Goal: Task Accomplishment & Management: Complete application form

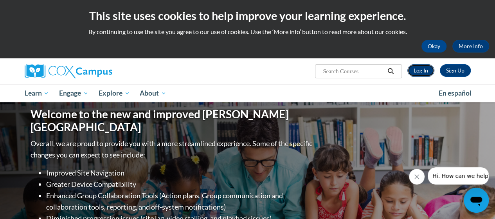
click at [423, 70] on link "Log In" at bounding box center [420, 70] width 27 height 13
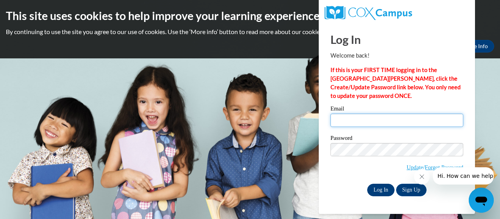
type input "johnson.stefanie.l@muscogee.k12.ga.us"
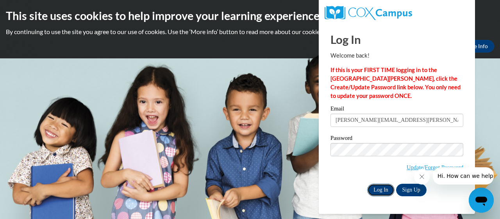
click at [376, 190] on input "Log In" at bounding box center [380, 189] width 27 height 13
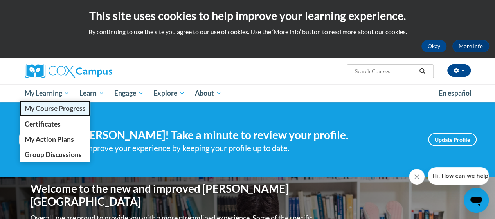
click at [49, 107] on span "My Course Progress" at bounding box center [54, 108] width 61 height 8
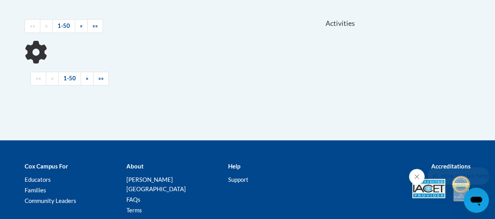
scroll to position [166, 0]
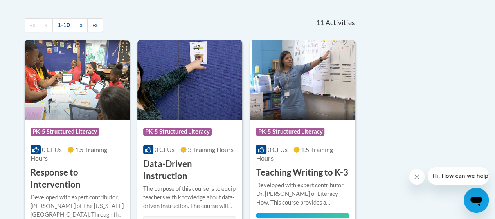
click at [67, 88] on img at bounding box center [77, 80] width 105 height 80
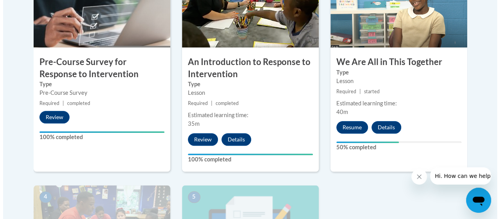
scroll to position [294, 0]
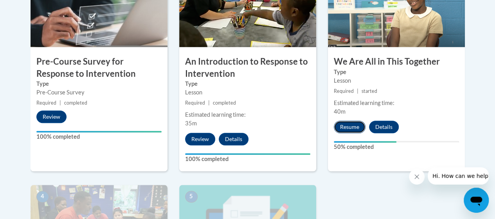
click at [353, 122] on button "Resume" at bounding box center [349, 126] width 32 height 13
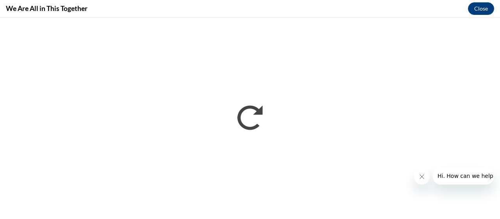
scroll to position [0, 0]
click at [480, 7] on button "Close" at bounding box center [481, 8] width 26 height 13
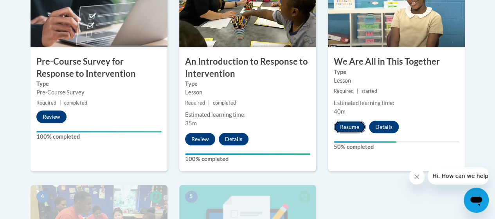
click at [346, 126] on button "Resume" at bounding box center [349, 126] width 32 height 13
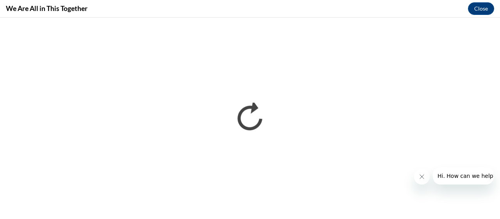
click at [421, 173] on icon "Close message from company" at bounding box center [422, 176] width 6 height 6
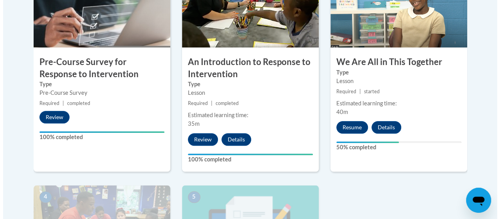
scroll to position [296, 0]
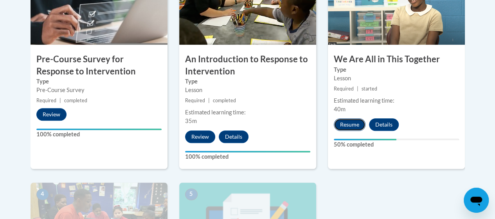
click at [347, 122] on button "Resume" at bounding box center [349, 124] width 32 height 13
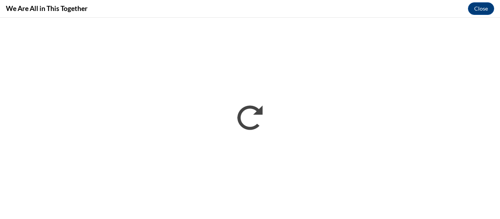
scroll to position [0, 0]
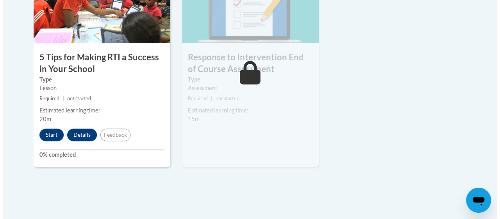
scroll to position [515, 0]
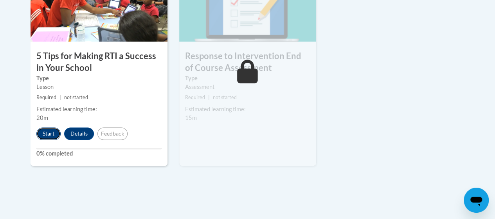
click at [48, 130] on button "Start" at bounding box center [48, 133] width 24 height 13
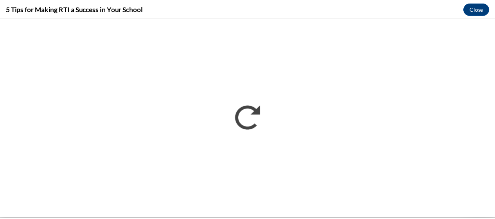
scroll to position [0, 0]
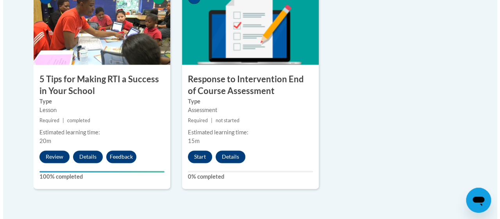
scroll to position [493, 0]
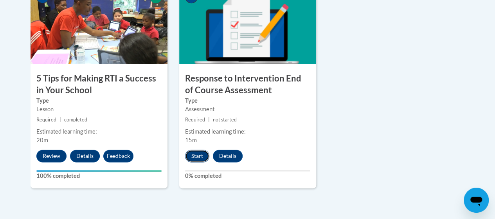
click at [195, 154] on button "Start" at bounding box center [197, 155] width 24 height 13
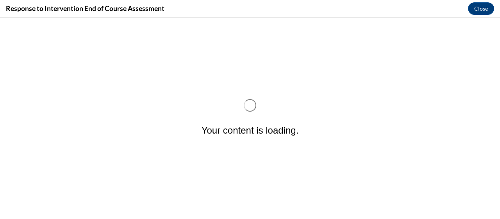
scroll to position [0, 0]
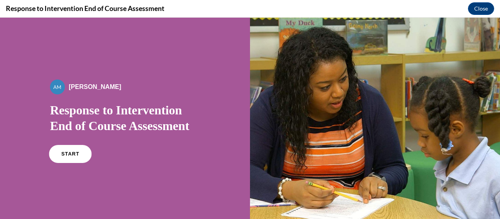
click at [72, 154] on span "START" at bounding box center [70, 154] width 18 height 6
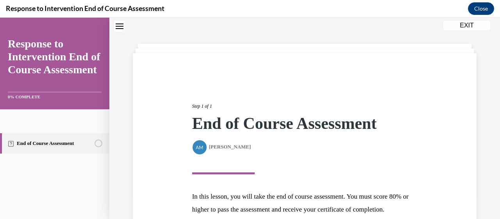
scroll to position [111, 0]
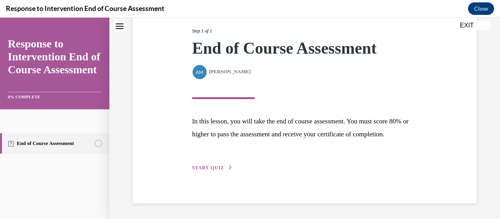
click at [216, 167] on span "START QUIZ" at bounding box center [208, 167] width 32 height 5
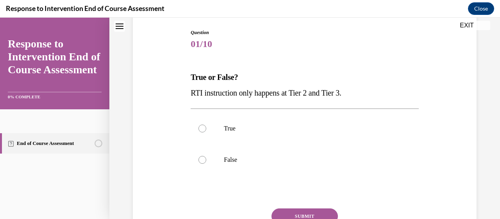
scroll to position [81, 0]
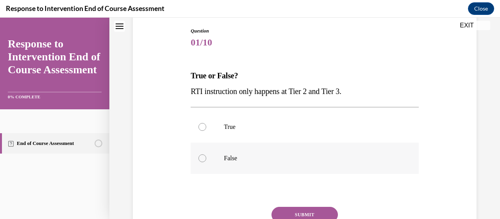
click at [242, 154] on label "False" at bounding box center [305, 157] width 228 height 31
click at [206, 154] on input "False" at bounding box center [203, 158] width 8 height 8
radio input "true"
click at [291, 210] on button "SUBMIT" at bounding box center [305, 214] width 66 height 16
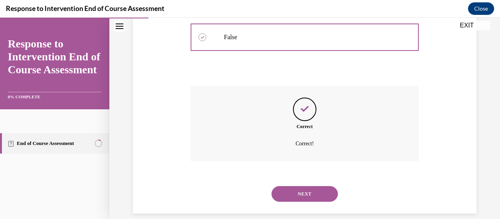
scroll to position [212, 0]
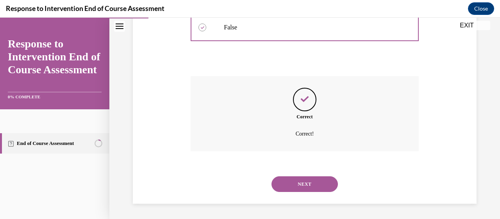
click at [297, 184] on button "NEXT" at bounding box center [305, 184] width 66 height 16
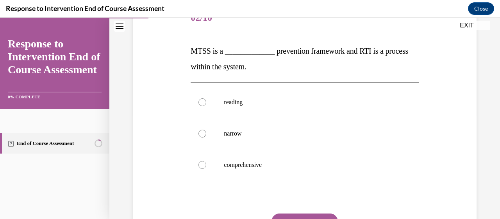
scroll to position [99, 0]
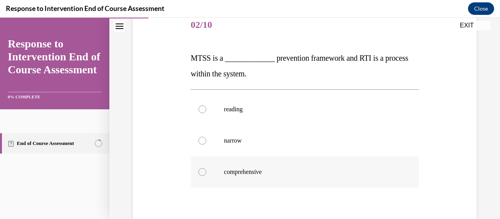
click at [294, 170] on p "comprehensive" at bounding box center [311, 172] width 175 height 8
click at [206, 170] on input "comprehensive" at bounding box center [203, 172] width 8 height 8
radio input "true"
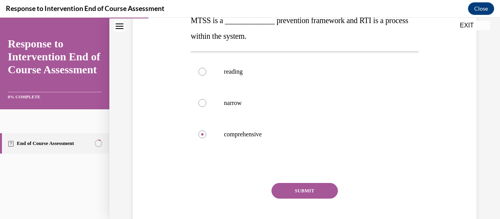
click at [296, 186] on button "SUBMIT" at bounding box center [305, 191] width 66 height 16
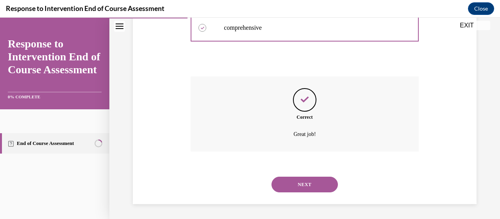
scroll to position [243, 0]
click at [296, 186] on button "NEXT" at bounding box center [305, 184] width 66 height 16
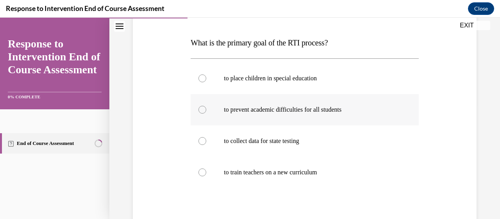
scroll to position [115, 0]
click at [368, 108] on p "to prevent academic difficulties for all students" at bounding box center [311, 109] width 175 height 8
click at [206, 108] on input "to prevent academic difficulties for all students" at bounding box center [203, 109] width 8 height 8
radio input "true"
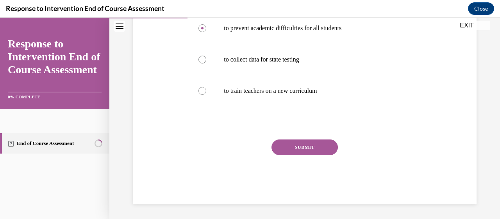
click at [308, 145] on button "SUBMIT" at bounding box center [305, 147] width 66 height 16
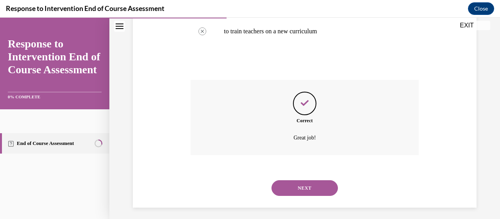
scroll to position [259, 0]
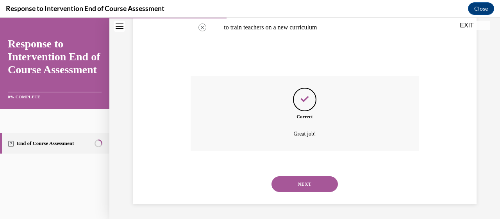
click at [302, 181] on button "NEXT" at bounding box center [305, 184] width 66 height 16
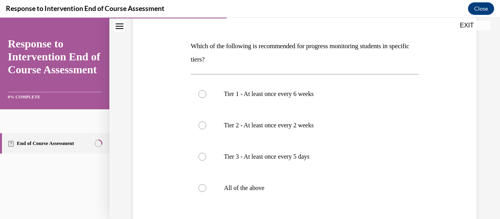
scroll to position [114, 0]
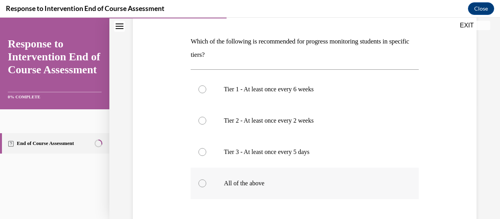
click at [268, 180] on p "All of the above" at bounding box center [311, 183] width 175 height 8
click at [206, 180] on input "All of the above" at bounding box center [203, 183] width 8 height 8
radio input "true"
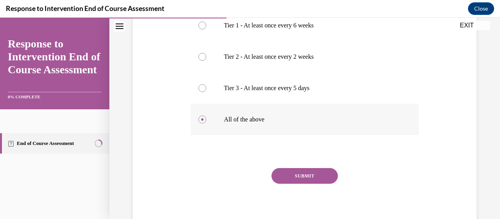
scroll to position [186, 0]
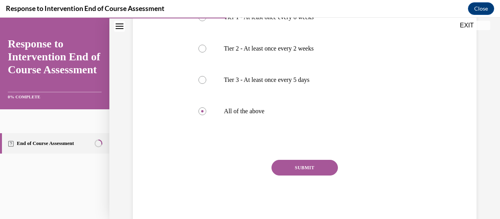
click at [334, 161] on div "SUBMIT" at bounding box center [305, 178] width 228 height 39
click at [306, 169] on button "SUBMIT" at bounding box center [305, 167] width 66 height 16
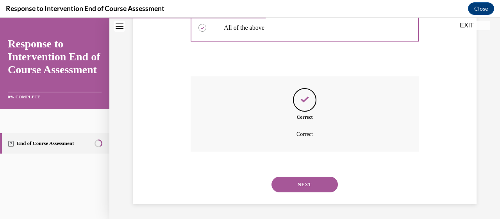
scroll to position [270, 0]
click at [303, 180] on button "NEXT" at bounding box center [305, 184] width 66 height 16
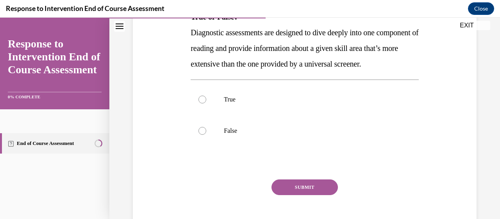
scroll to position [140, 0]
click at [262, 134] on p "False" at bounding box center [311, 130] width 175 height 8
click at [206, 134] on input "False" at bounding box center [203, 130] width 8 height 8
radio input "true"
click at [299, 194] on button "SUBMIT" at bounding box center [305, 187] width 66 height 16
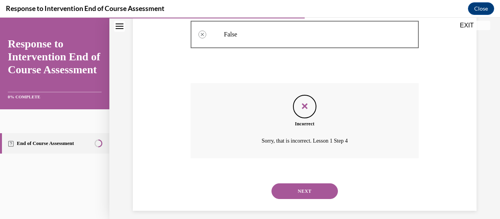
scroll to position [259, 0]
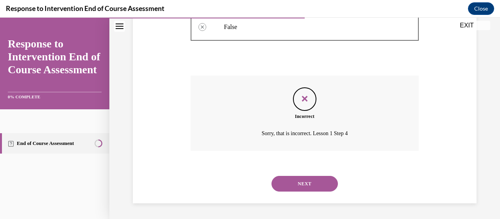
click at [296, 184] on button "NEXT" at bounding box center [305, 184] width 66 height 16
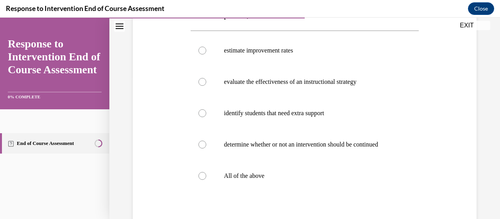
scroll to position [146, 0]
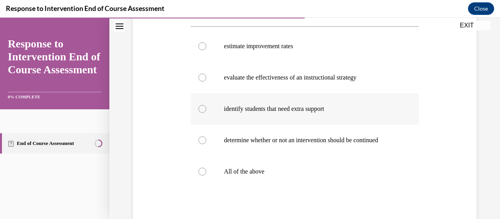
click at [327, 115] on label "identify students that need extra support" at bounding box center [305, 108] width 228 height 31
click at [206, 113] on input "identify students that need extra support" at bounding box center [203, 109] width 8 height 8
radio input "true"
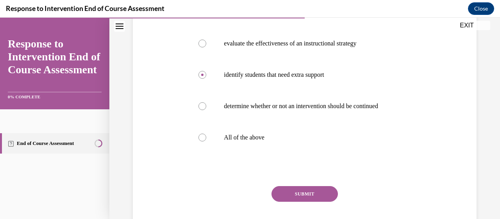
click at [311, 188] on button "SUBMIT" at bounding box center [305, 194] width 66 height 16
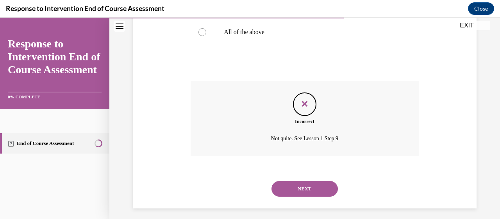
scroll to position [287, 0]
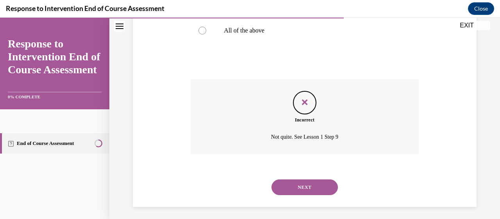
click at [311, 188] on button "NEXT" at bounding box center [305, 187] width 66 height 16
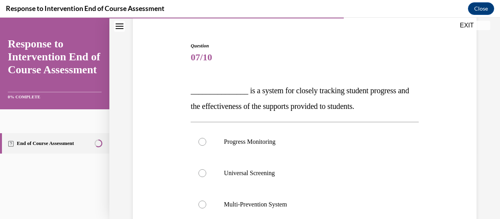
scroll to position [100, 0]
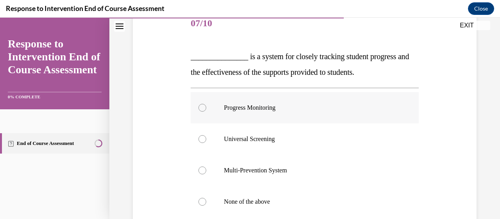
click at [312, 110] on p "Progress Monitoring" at bounding box center [311, 108] width 175 height 8
click at [206, 110] on input "Progress Monitoring" at bounding box center [203, 108] width 8 height 8
radio input "true"
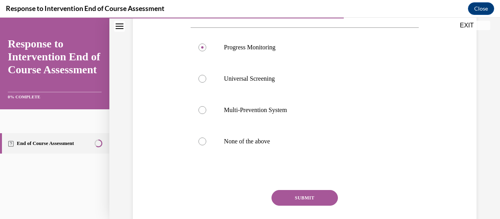
click at [303, 191] on button "SUBMIT" at bounding box center [305, 198] width 66 height 16
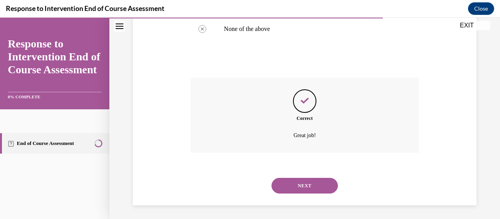
scroll to position [274, 0]
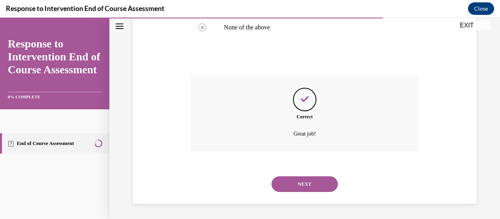
click at [301, 183] on button "NEXT" at bounding box center [305, 184] width 66 height 16
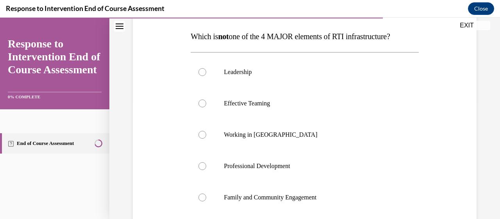
scroll to position [124, 0]
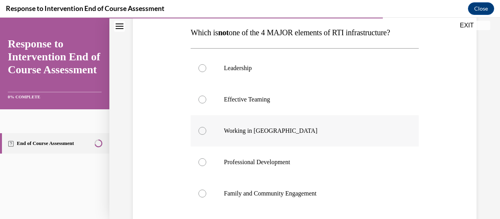
click at [263, 134] on p "Working in Silos" at bounding box center [311, 131] width 175 height 8
click at [206, 134] on input "Working in Silos" at bounding box center [203, 131] width 8 height 8
radio input "true"
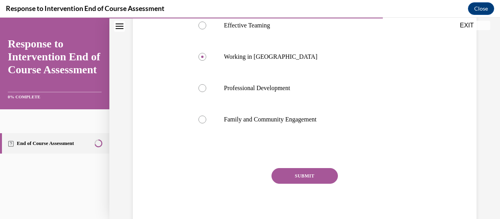
click at [305, 177] on button "SUBMIT" at bounding box center [305, 176] width 66 height 16
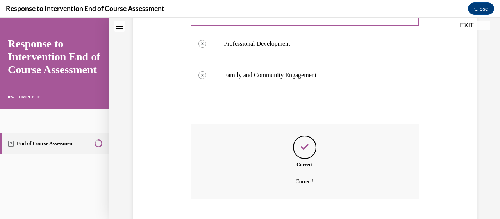
scroll to position [290, 0]
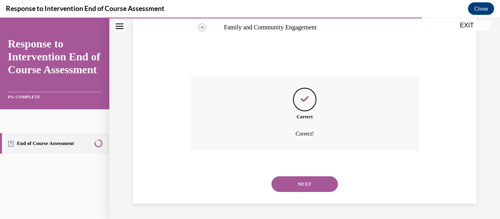
click at [305, 182] on button "NEXT" at bounding box center [305, 184] width 66 height 16
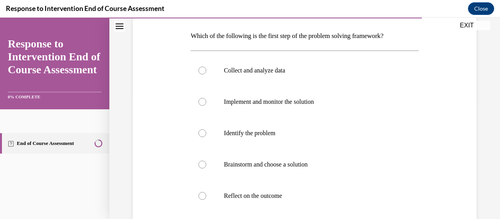
scroll to position [124, 0]
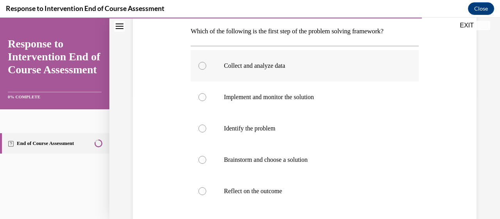
click at [348, 71] on label "Collect and analyze data" at bounding box center [305, 65] width 228 height 31
click at [206, 70] on input "Collect and analyze data" at bounding box center [203, 66] width 8 height 8
radio input "true"
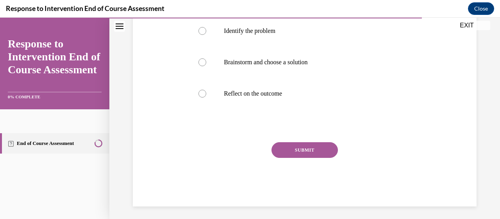
scroll to position [223, 0]
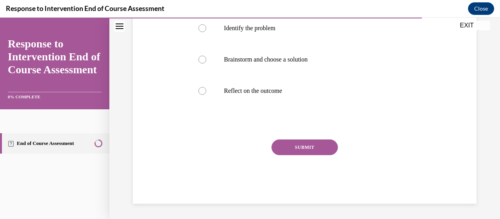
click at [318, 149] on button "SUBMIT" at bounding box center [305, 147] width 66 height 16
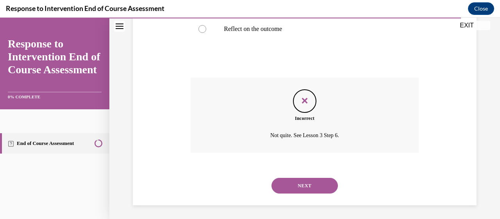
scroll to position [288, 0]
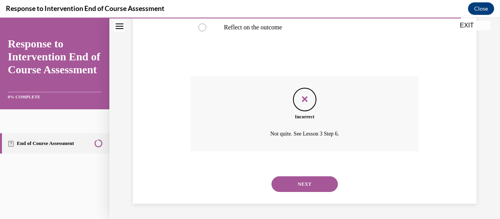
click at [304, 177] on button "NEXT" at bounding box center [305, 184] width 66 height 16
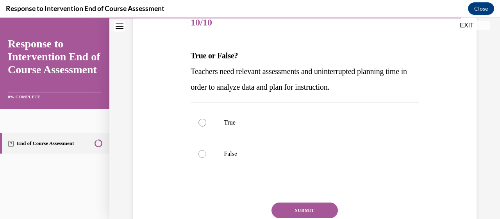
scroll to position [102, 0]
click at [360, 153] on p "False" at bounding box center [311, 153] width 175 height 8
click at [206, 153] on input "False" at bounding box center [203, 153] width 8 height 8
radio input "true"
click at [316, 207] on button "SUBMIT" at bounding box center [305, 210] width 66 height 16
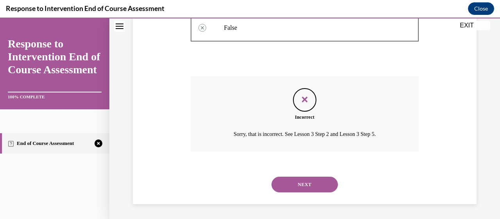
scroll to position [228, 0]
click at [309, 178] on button "NEXT" at bounding box center [305, 184] width 66 height 16
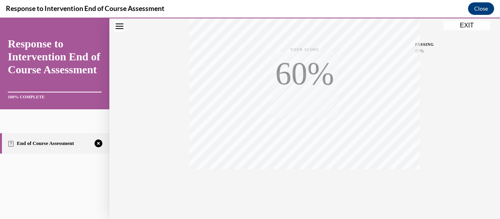
scroll to position [199, 0]
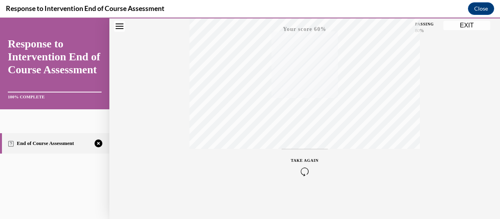
click at [298, 158] on span "TAKE AGAIN" at bounding box center [305, 160] width 28 height 4
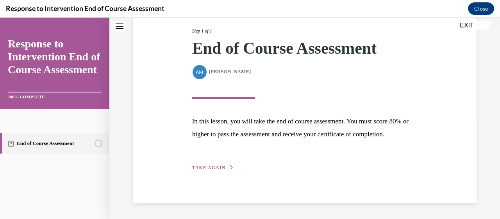
click at [219, 165] on button "TAKE AGAIN" at bounding box center [213, 167] width 42 height 7
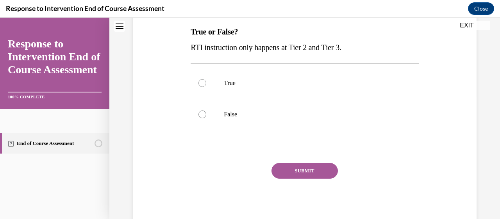
scroll to position [125, 0]
click at [260, 114] on p "False" at bounding box center [311, 115] width 175 height 8
click at [206, 114] on input "False" at bounding box center [203, 115] width 8 height 8
radio input "true"
click at [289, 168] on button "SUBMIT" at bounding box center [305, 171] width 66 height 16
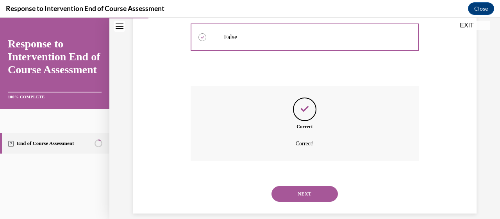
scroll to position [212, 0]
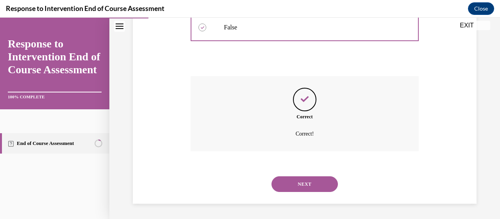
click at [294, 182] on button "NEXT" at bounding box center [305, 184] width 66 height 16
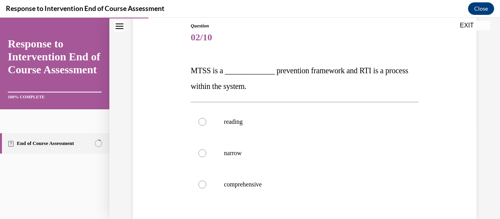
scroll to position [87, 0]
click at [294, 182] on p "comprehensive" at bounding box center [311, 184] width 175 height 8
click at [206, 182] on input "comprehensive" at bounding box center [203, 184] width 8 height 8
radio input "true"
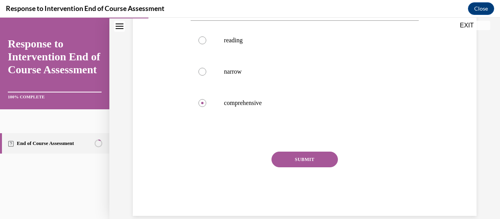
click at [297, 156] on button "SUBMIT" at bounding box center [305, 159] width 66 height 16
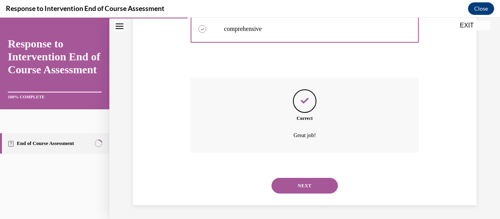
scroll to position [243, 0]
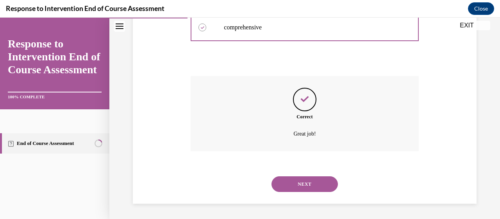
click at [301, 181] on button "NEXT" at bounding box center [305, 184] width 66 height 16
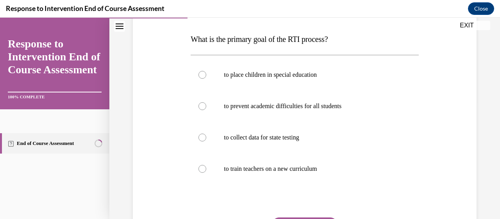
scroll to position [118, 0]
click at [346, 104] on p "to prevent academic difficulties for all students" at bounding box center [311, 106] width 175 height 8
click at [206, 104] on input "to prevent academic difficulties for all students" at bounding box center [203, 106] width 8 height 8
radio input "true"
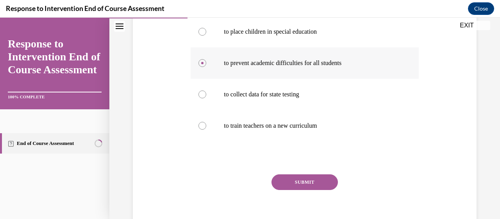
scroll to position [177, 0]
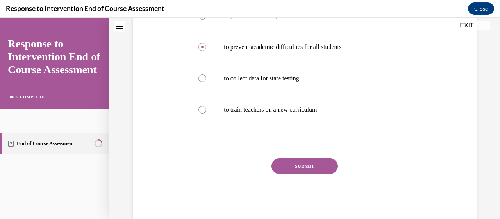
click at [304, 161] on button "SUBMIT" at bounding box center [305, 166] width 66 height 16
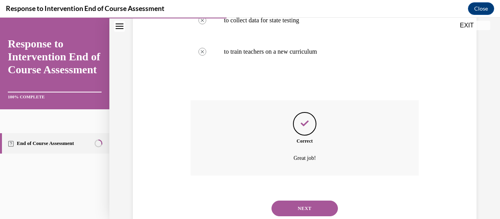
scroll to position [259, 0]
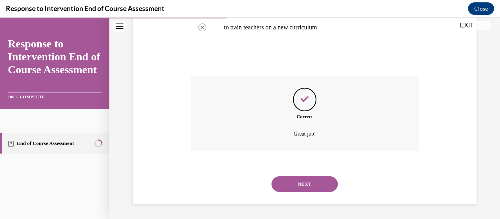
click at [300, 181] on button "NEXT" at bounding box center [305, 184] width 66 height 16
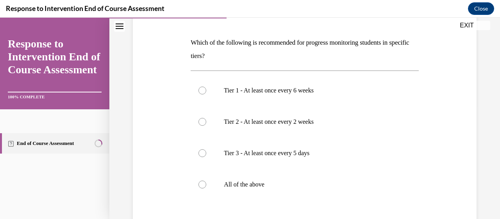
scroll to position [118, 0]
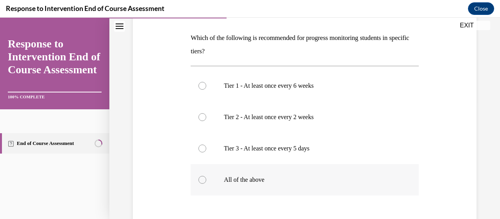
click at [262, 183] on p "All of the above" at bounding box center [311, 180] width 175 height 8
click at [206, 183] on input "All of the above" at bounding box center [203, 180] width 8 height 8
radio input "true"
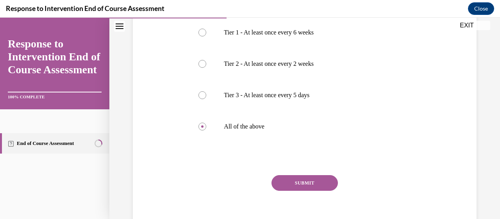
click at [317, 181] on button "SUBMIT" at bounding box center [305, 183] width 66 height 16
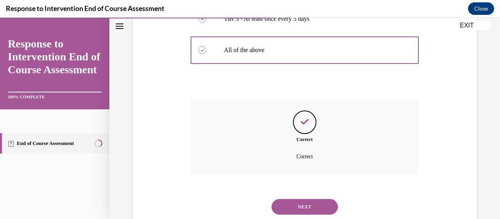
scroll to position [270, 0]
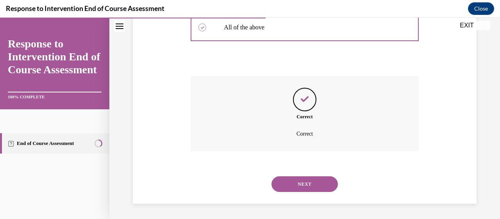
click at [300, 179] on button "NEXT" at bounding box center [305, 184] width 66 height 16
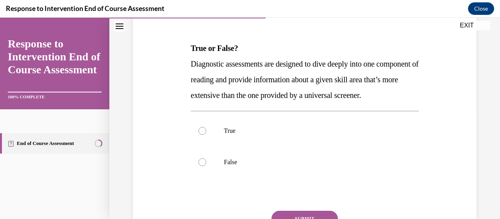
scroll to position [110, 0]
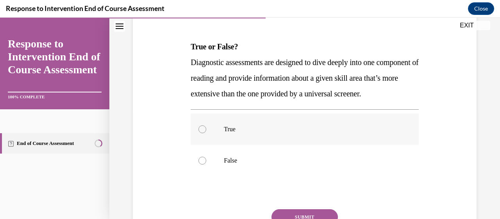
click at [340, 139] on label "True" at bounding box center [305, 128] width 228 height 31
click at [206, 133] on input "True" at bounding box center [203, 129] width 8 height 8
radio input "true"
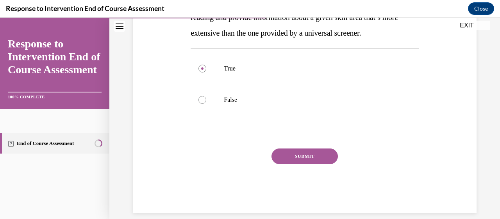
click at [312, 164] on button "SUBMIT" at bounding box center [305, 156] width 66 height 16
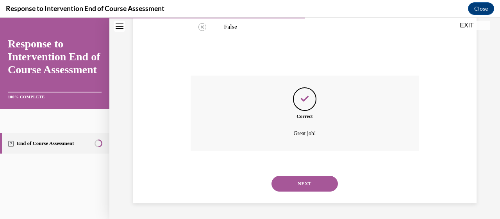
scroll to position [259, 0]
click at [307, 180] on button "NEXT" at bounding box center [305, 184] width 66 height 16
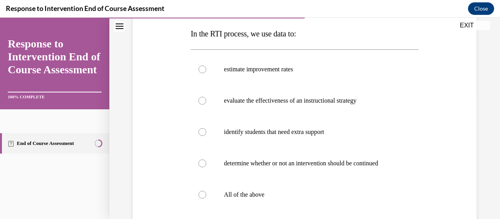
scroll to position [123, 0]
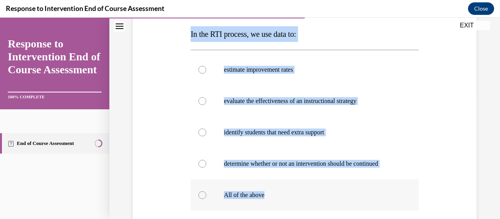
drag, startPoint x: 188, startPoint y: 33, endPoint x: 274, endPoint y: 194, distance: 182.3
click at [274, 194] on div "Question 06/10 In the RTI process, we use data to: estimate improvement rates e…" at bounding box center [305, 140] width 232 height 333
copy div "In the RTI process, we use data to: estimate improvement rates evaluate the eff…"
click at [229, 197] on p "All of the above" at bounding box center [311, 195] width 175 height 8
click at [206, 197] on input "All of the above" at bounding box center [203, 195] width 8 height 8
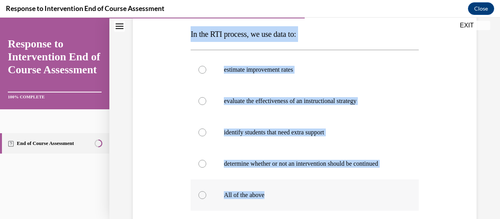
radio input "true"
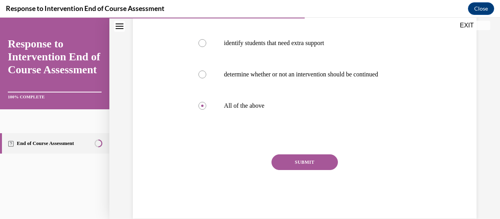
click at [307, 162] on button "SUBMIT" at bounding box center [305, 162] width 66 height 16
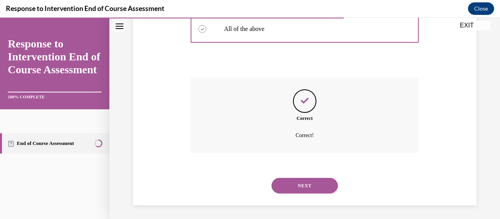
scroll to position [290, 0]
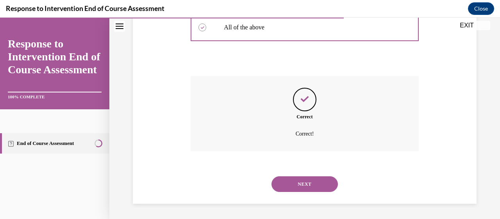
click at [304, 180] on button "NEXT" at bounding box center [305, 184] width 66 height 16
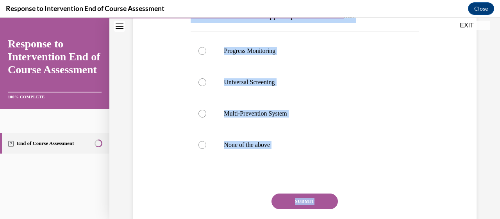
scroll to position [168, 0]
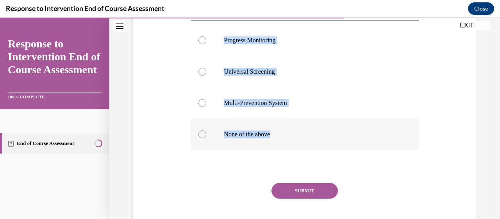
drag, startPoint x: 192, startPoint y: 74, endPoint x: 314, endPoint y: 131, distance: 135.4
click at [314, 131] on div "Question 07/10 _______________ is a system for closely tracking student progres…" at bounding box center [305, 94] width 228 height 306
copy div "_______________ is a system for closely tracking student progress and the effec…"
click at [260, 37] on p "Progress Monitoring" at bounding box center [311, 40] width 175 height 8
click at [206, 37] on input "Progress Monitoring" at bounding box center [203, 40] width 8 height 8
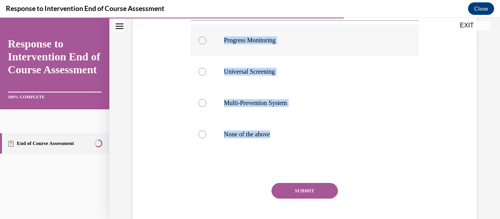
radio input "true"
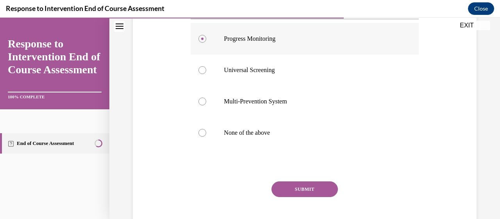
scroll to position [178, 0]
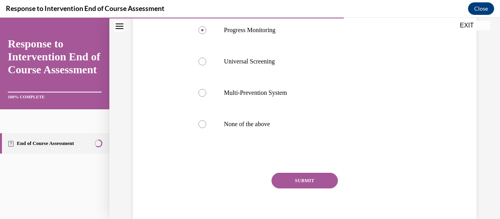
click at [317, 177] on button "SUBMIT" at bounding box center [305, 180] width 66 height 16
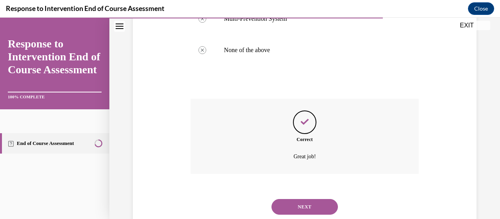
scroll to position [274, 0]
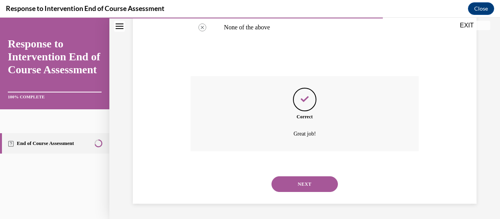
click at [310, 183] on button "NEXT" at bounding box center [305, 184] width 66 height 16
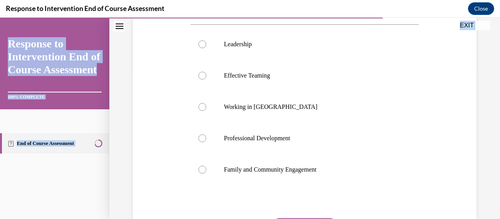
scroll to position [227, 0]
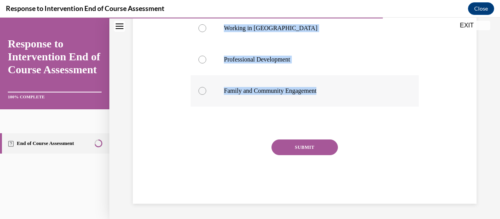
drag, startPoint x: 186, startPoint y: 63, endPoint x: 330, endPoint y: 95, distance: 147.3
click at [330, 95] on div "Question 08/10 Which is not one of the 4 MAJOR elements of RTI infrastructure? …" at bounding box center [305, 30] width 348 height 345
copy div "Which is not one of the 4 MAJOR elements of RTI infrastructure? Leadership Effe…"
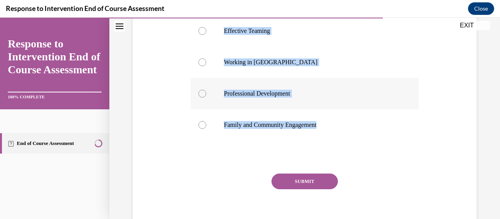
scroll to position [192, 0]
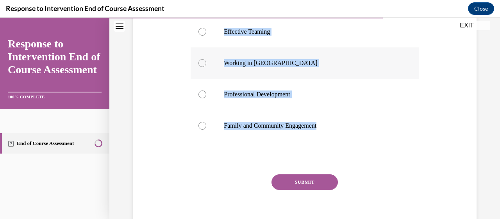
click at [283, 64] on p "Working in Silos" at bounding box center [311, 63] width 175 height 8
click at [206, 64] on input "Working in Silos" at bounding box center [203, 63] width 8 height 8
radio input "true"
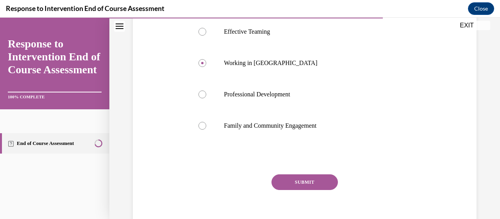
click at [302, 181] on button "SUBMIT" at bounding box center [305, 182] width 66 height 16
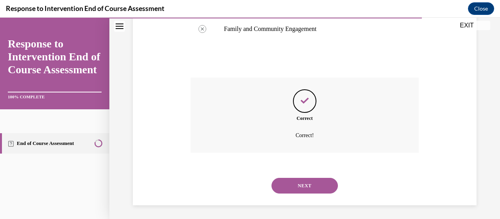
scroll to position [290, 0]
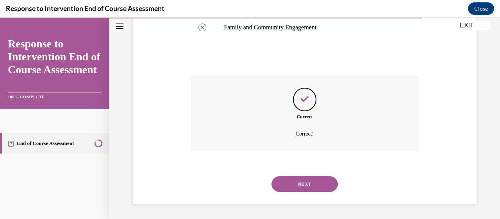
click at [302, 181] on button "NEXT" at bounding box center [305, 184] width 66 height 16
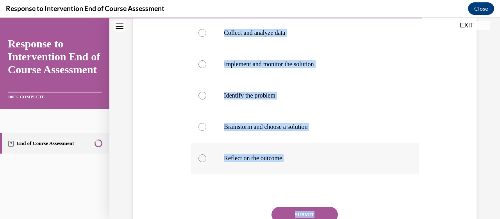
scroll to position [160, 0]
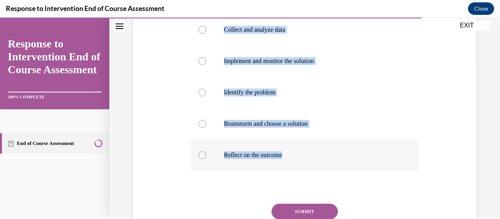
drag, startPoint x: 185, startPoint y: 63, endPoint x: 344, endPoint y: 166, distance: 189.2
click at [344, 166] on div "Question 09/10 Which of the following is the first step of the problem solving …" at bounding box center [305, 96] width 348 height 342
copy div "Which of the following is the first step of the problem solving framework? Coll…"
click at [272, 88] on label "Identify the problem" at bounding box center [305, 92] width 228 height 31
click at [206, 88] on input "Identify the problem" at bounding box center [203, 92] width 8 height 8
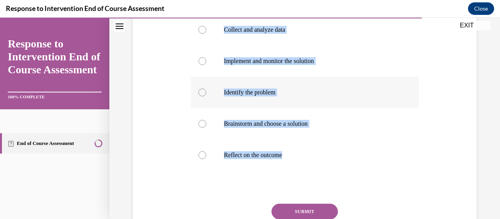
radio input "true"
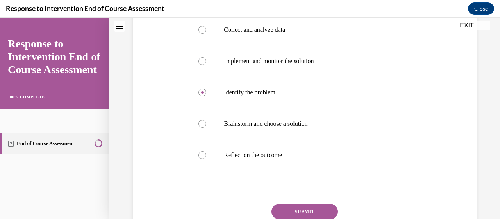
click at [319, 208] on button "SUBMIT" at bounding box center [305, 211] width 66 height 16
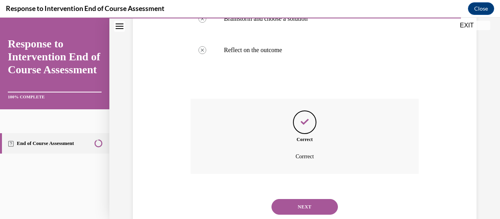
scroll to position [288, 0]
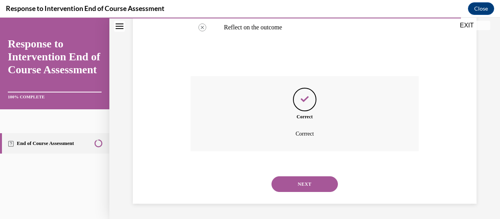
click at [309, 185] on button "NEXT" at bounding box center [305, 184] width 66 height 16
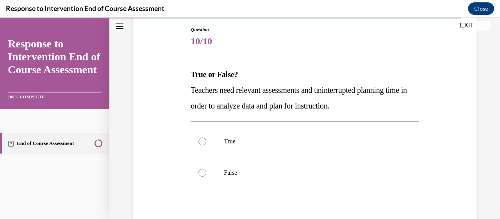
scroll to position [82, 0]
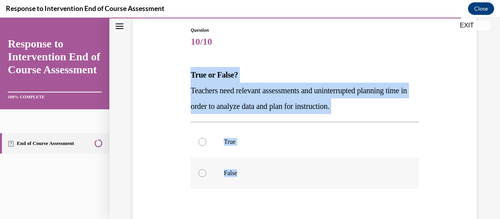
drag, startPoint x: 188, startPoint y: 71, endPoint x: 243, endPoint y: 184, distance: 125.9
click at [243, 184] on div "Question 10/10 True or False? Teachers need relevant assessments and uninterrup…" at bounding box center [305, 144] width 348 height 282
copy div "True or False? Teachers need relevant assessments and uninterrupted planning ti…"
click at [231, 140] on p "True" at bounding box center [311, 142] width 175 height 8
click at [206, 140] on input "True" at bounding box center [203, 142] width 8 height 8
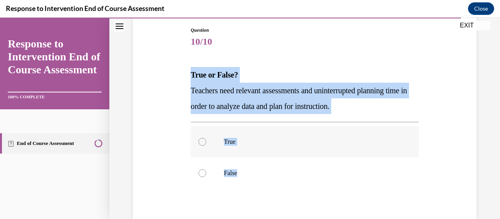
radio input "true"
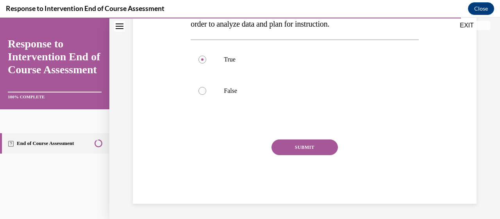
click at [310, 147] on button "SUBMIT" at bounding box center [305, 147] width 66 height 16
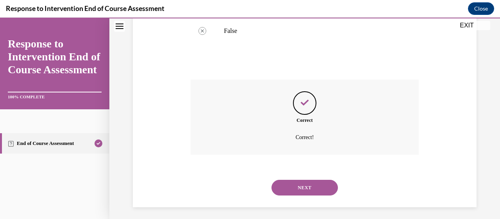
scroll to position [228, 0]
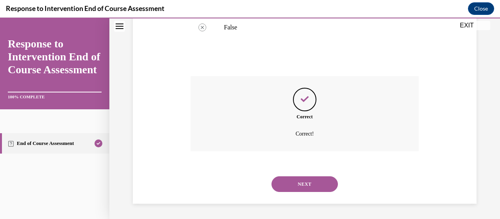
click at [303, 184] on button "NEXT" at bounding box center [305, 184] width 66 height 16
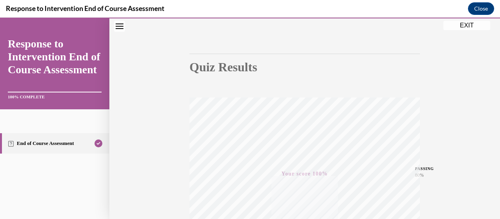
scroll to position [54, 0]
click at [477, 24] on button "EXIT" at bounding box center [467, 25] width 47 height 9
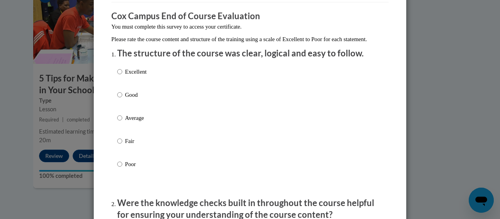
scroll to position [63, 0]
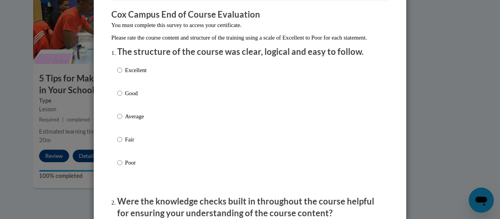
click at [120, 99] on label "Good" at bounding box center [131, 99] width 29 height 21
click at [120, 97] on input "Good" at bounding box center [119, 93] width 5 height 9
radio input "true"
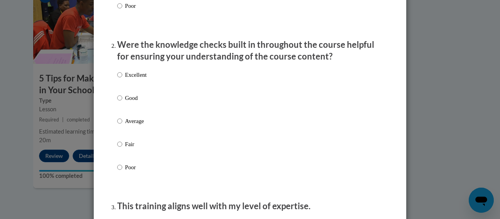
scroll to position [223, 0]
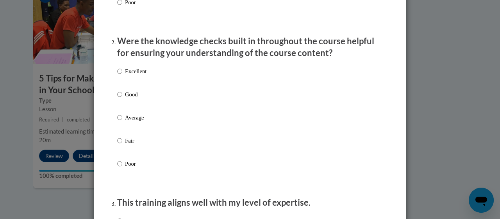
click at [145, 99] on div "Excellent Good Average Fair Poor" at bounding box center [250, 126] width 266 height 127
click at [125, 99] on p "Good" at bounding box center [136, 94] width 22 height 9
click at [122, 99] on input "Good" at bounding box center [119, 94] width 5 height 9
radio input "true"
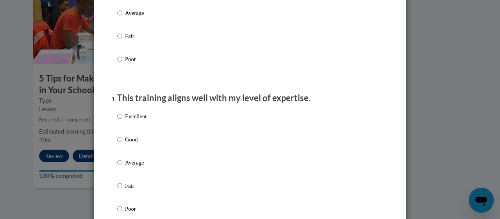
scroll to position [328, 0]
click at [122, 147] on label "Good" at bounding box center [131, 144] width 29 height 21
click at [122, 143] on input "Good" at bounding box center [119, 138] width 5 height 9
radio input "true"
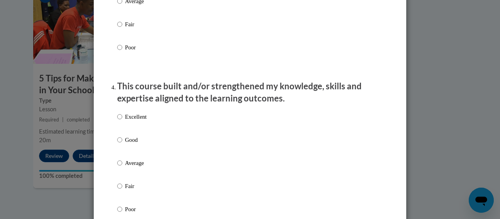
scroll to position [489, 0]
click at [125, 143] on p "Good" at bounding box center [136, 139] width 22 height 9
click at [122, 143] on input "Good" at bounding box center [119, 139] width 5 height 9
radio input "true"
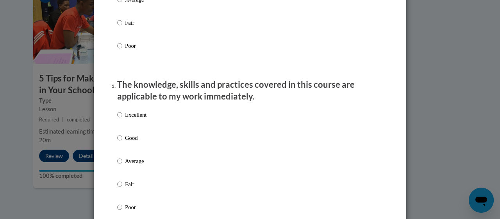
click at [125, 142] on p "Good" at bounding box center [136, 137] width 22 height 9
click at [122, 142] on input "Good" at bounding box center [119, 137] width 5 height 9
radio input "true"
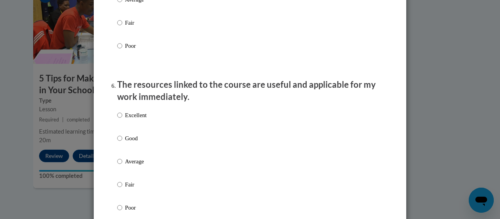
scroll to position [812, 0]
click at [125, 143] on p "Good" at bounding box center [136, 138] width 22 height 9
click at [122, 143] on input "Good" at bounding box center [119, 138] width 5 height 9
radio input "true"
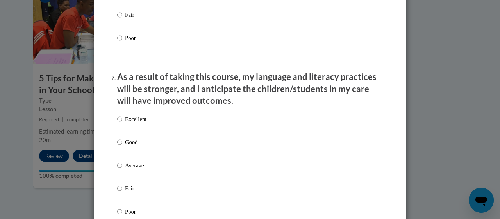
scroll to position [986, 0]
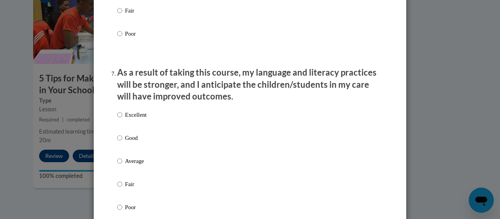
click at [125, 142] on p "Good" at bounding box center [136, 137] width 22 height 9
click at [122, 142] on input "Good" at bounding box center [119, 137] width 5 height 9
radio input "true"
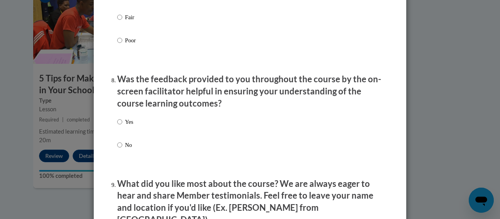
scroll to position [1153, 0]
click at [126, 123] on div "Yes No" at bounding box center [125, 139] width 16 height 52
drag, startPoint x: 126, startPoint y: 123, endPoint x: 116, endPoint y: 118, distance: 11.0
click at [117, 118] on li "Was the feedback provided to you throughout the course by the on-screen facilit…" at bounding box center [250, 122] width 266 height 98
click at [117, 125] on input "Yes" at bounding box center [119, 121] width 5 height 9
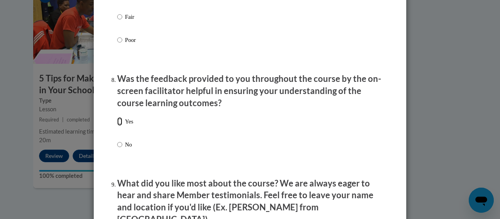
radio input "true"
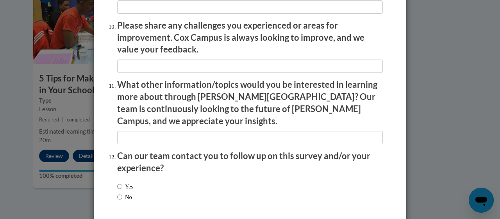
scroll to position [1407, 0]
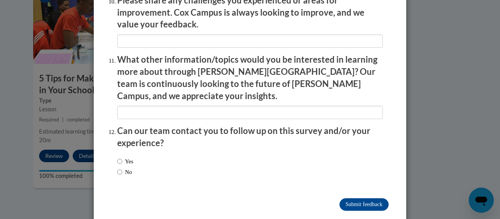
click at [128, 167] on label "No" at bounding box center [124, 171] width 15 height 9
click at [122, 167] on input "No" at bounding box center [119, 171] width 5 height 9
radio input "true"
click at [363, 198] on input "Submit feedback" at bounding box center [364, 204] width 49 height 13
